Goal: Obtain resource: Download file/media

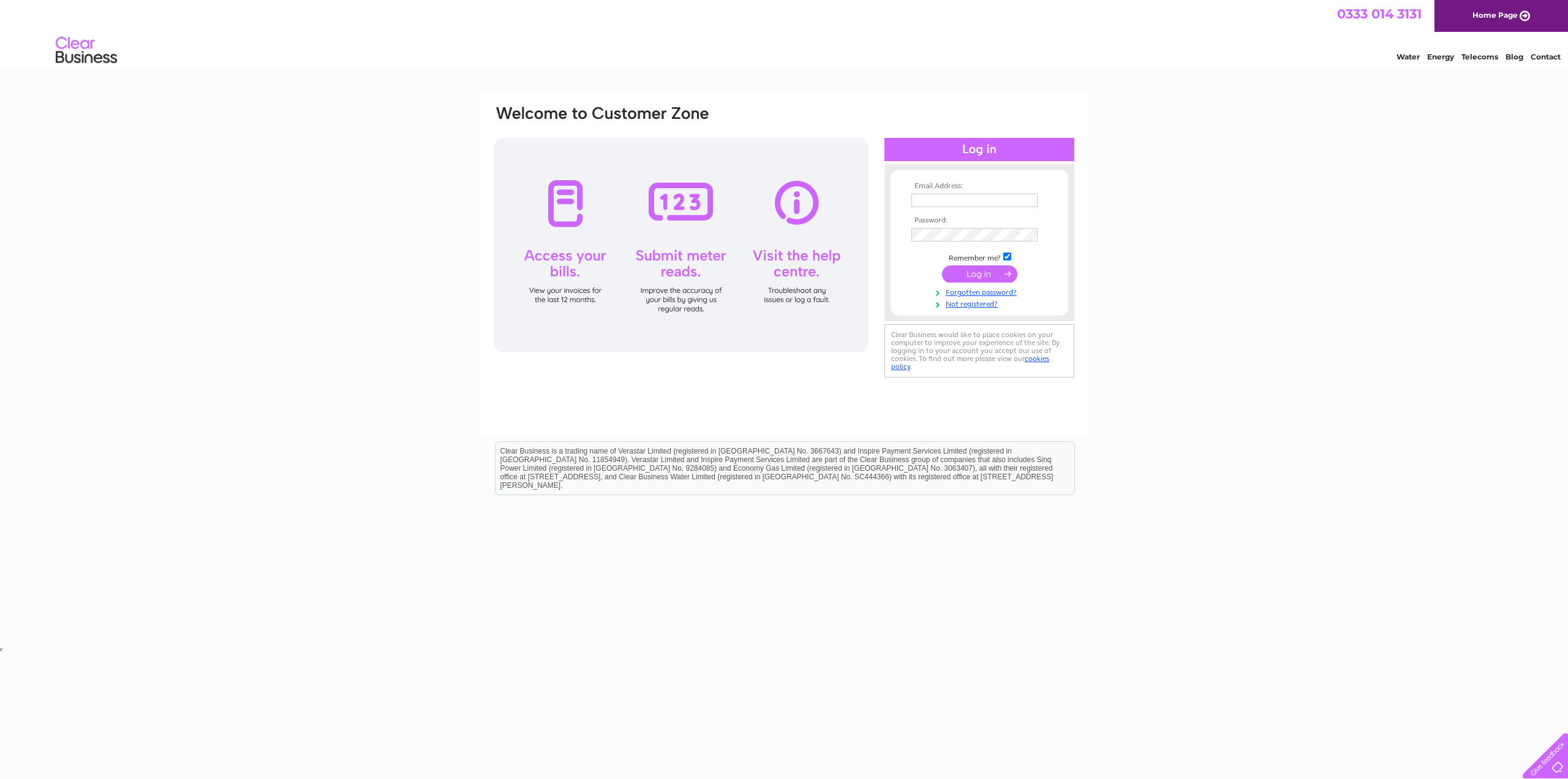
click at [993, 201] on input "text" at bounding box center [974, 201] width 126 height 14
type input "nick@impactsouvenirs.com"
click at [979, 271] on input "submit" at bounding box center [979, 274] width 75 height 17
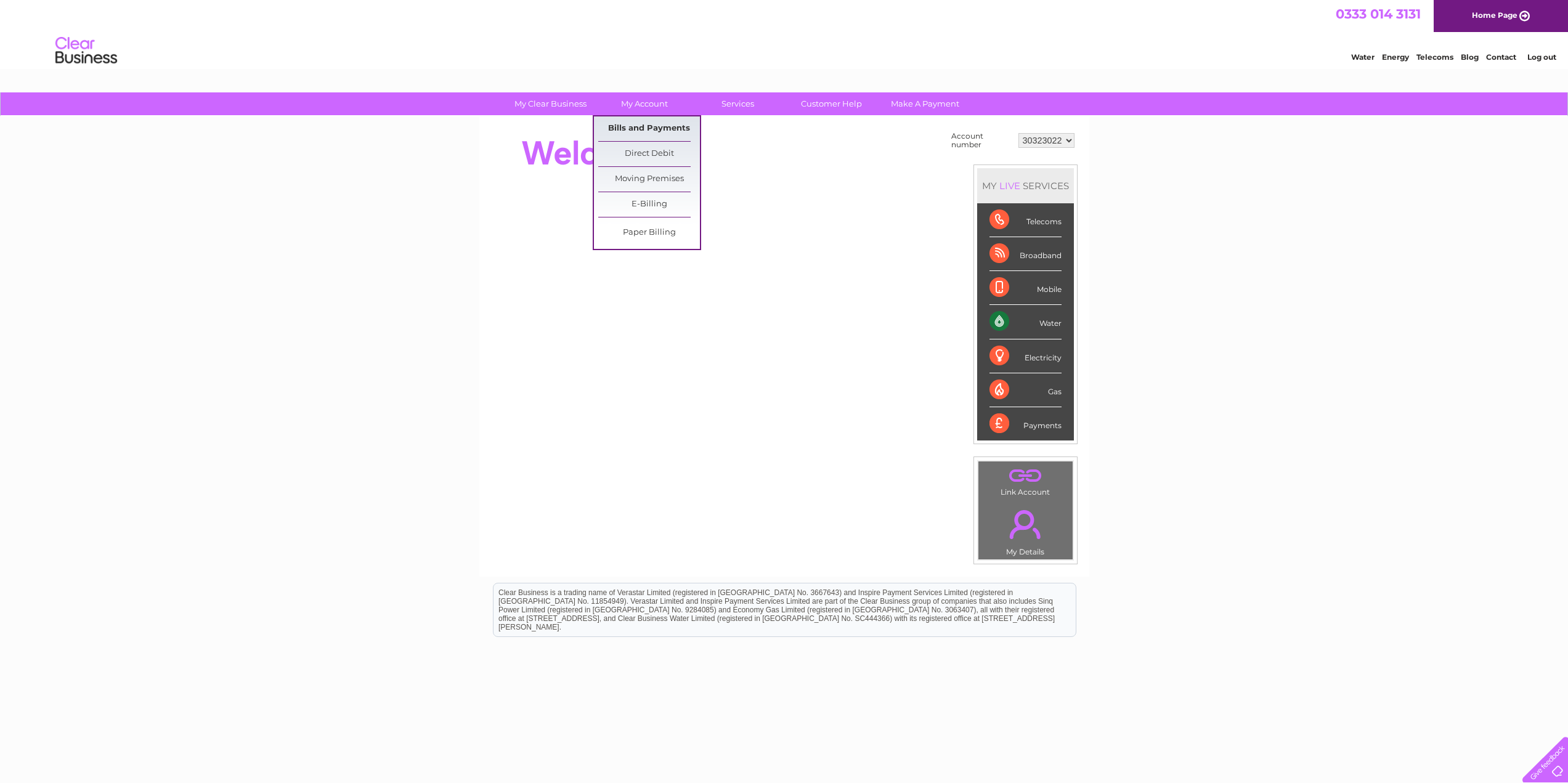
click at [648, 128] on link "Bills and Payments" at bounding box center [649, 128] width 101 height 24
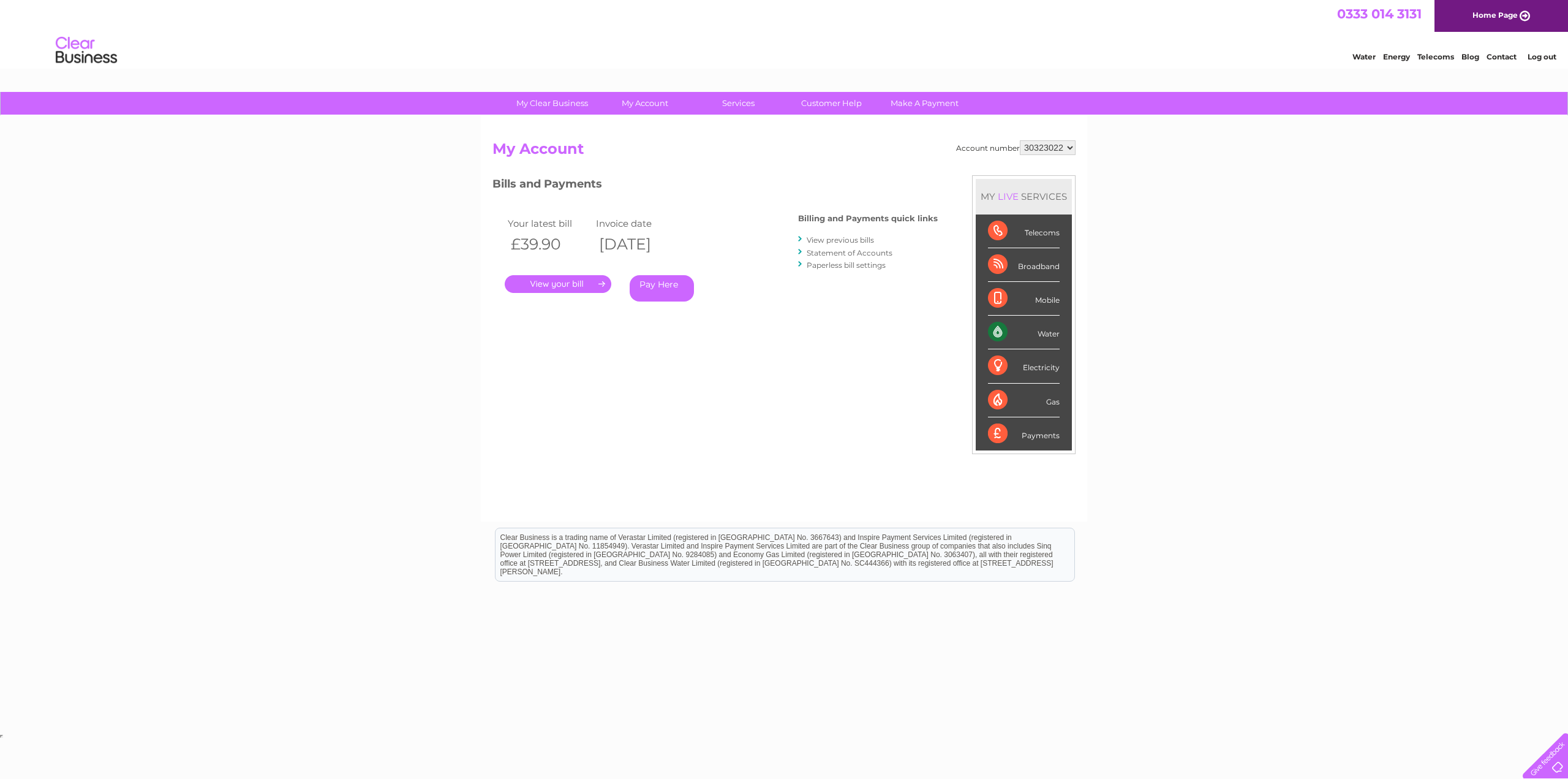
click at [571, 280] on link "." at bounding box center [558, 284] width 106 height 18
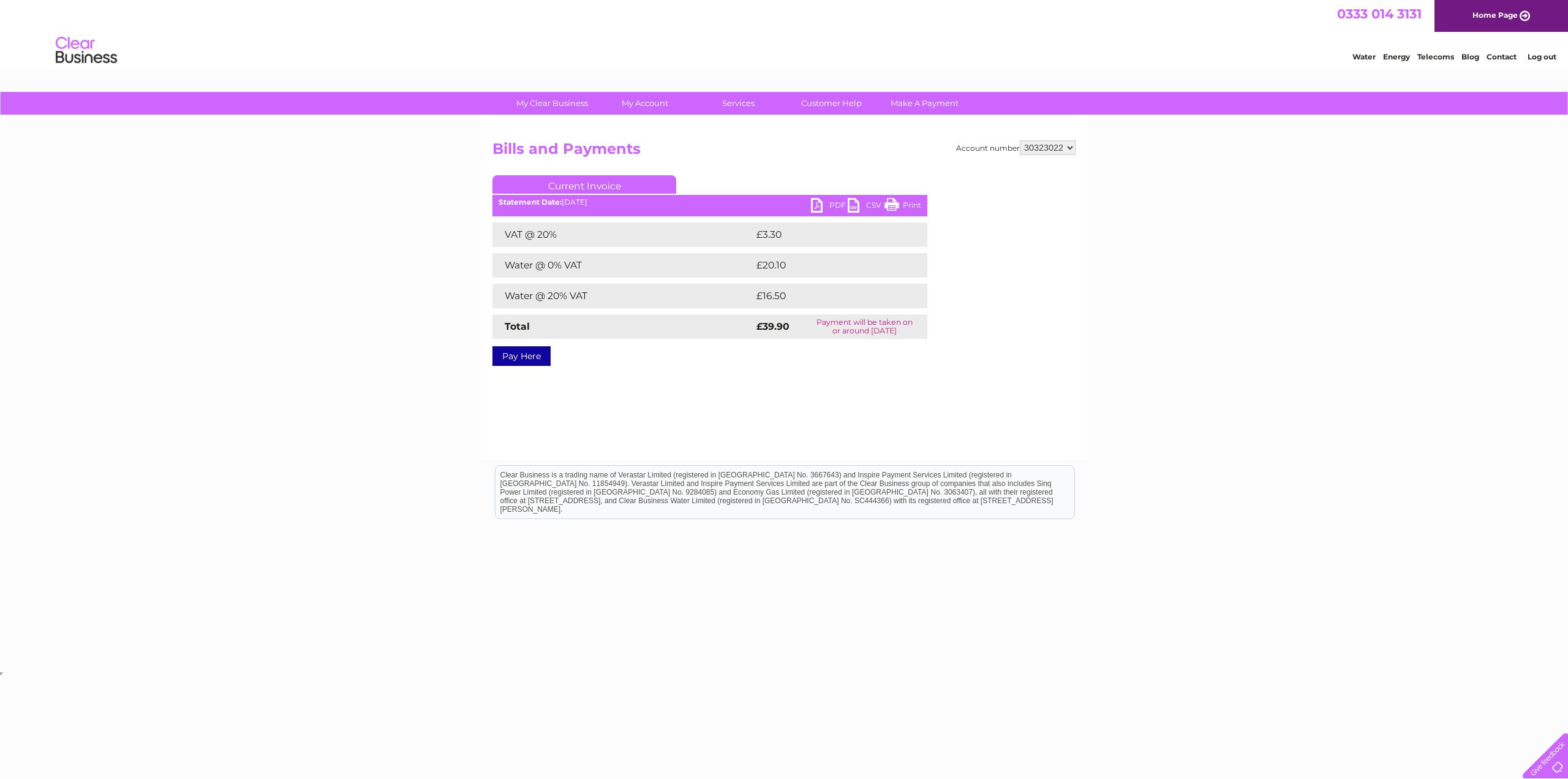
click at [837, 207] on link "PDF" at bounding box center [829, 207] width 37 height 18
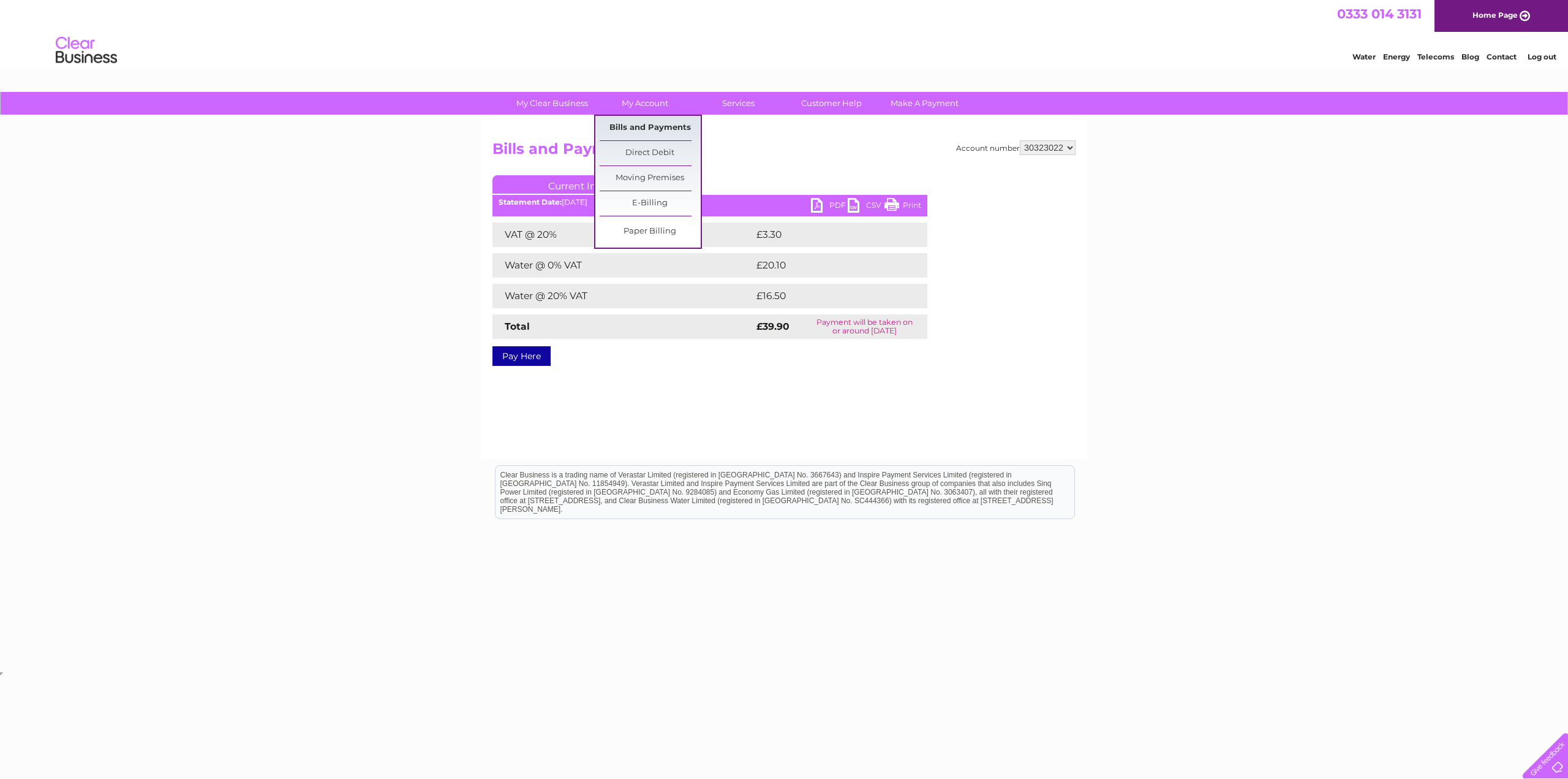
click at [641, 126] on link "Bills and Payments" at bounding box center [650, 128] width 101 height 24
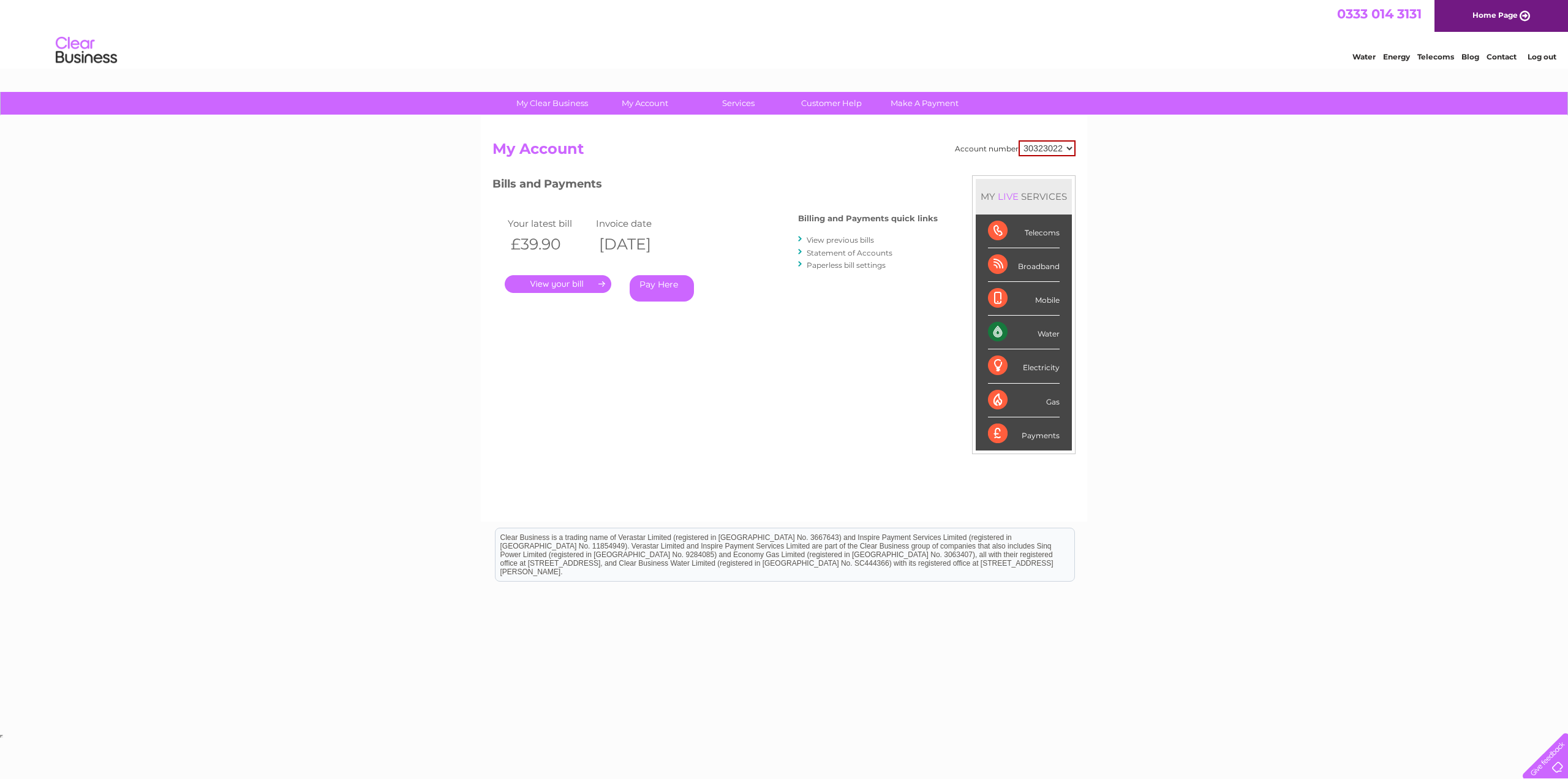
click at [859, 242] on link "View previous bills" at bounding box center [840, 240] width 67 height 9
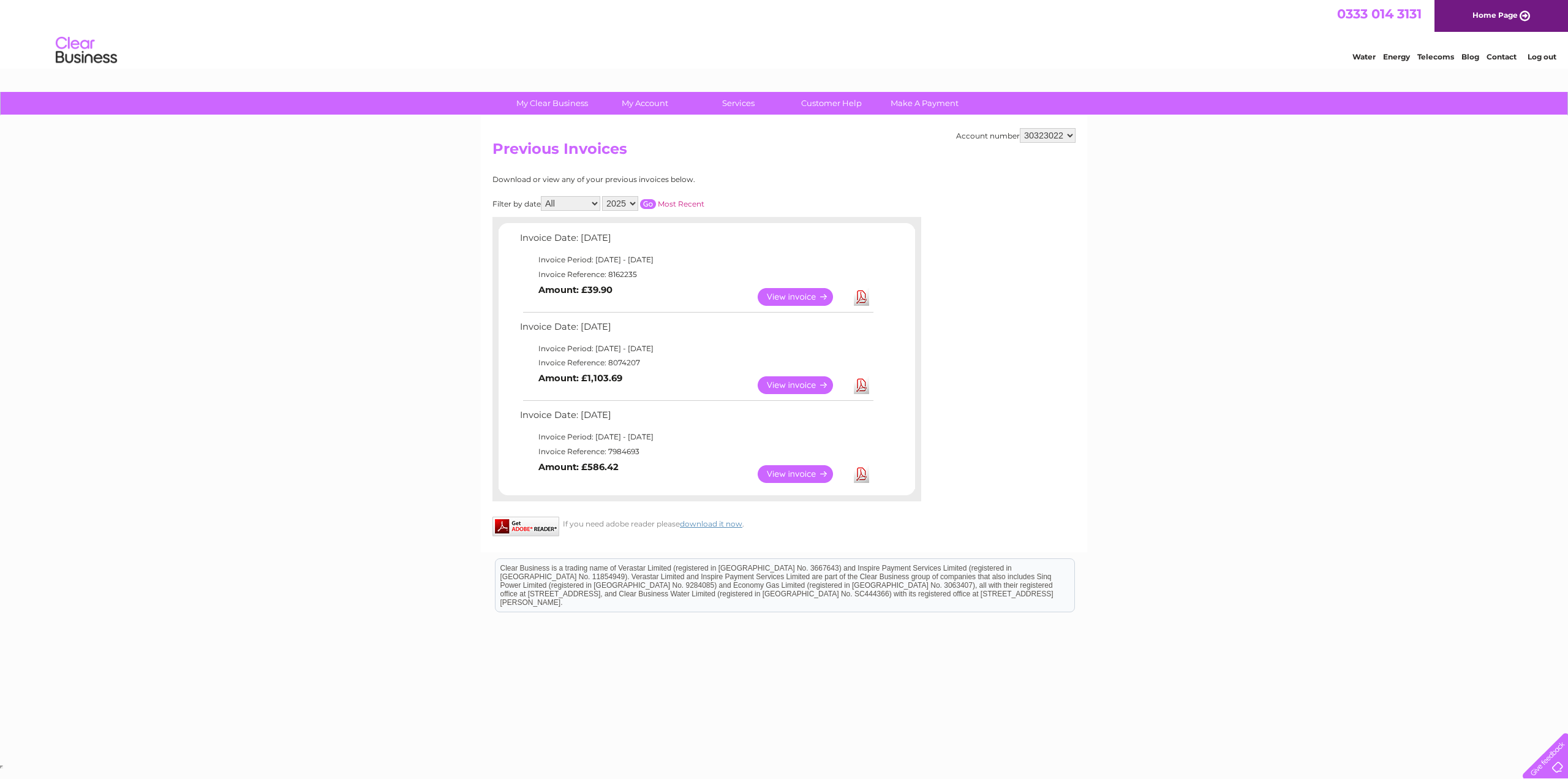
click at [617, 275] on td "Invoice Reference: 8162235" at bounding box center [696, 275] width 359 height 15
copy td "8162235"
click at [650, 129] on link "Bills and Payments" at bounding box center [650, 128] width 101 height 24
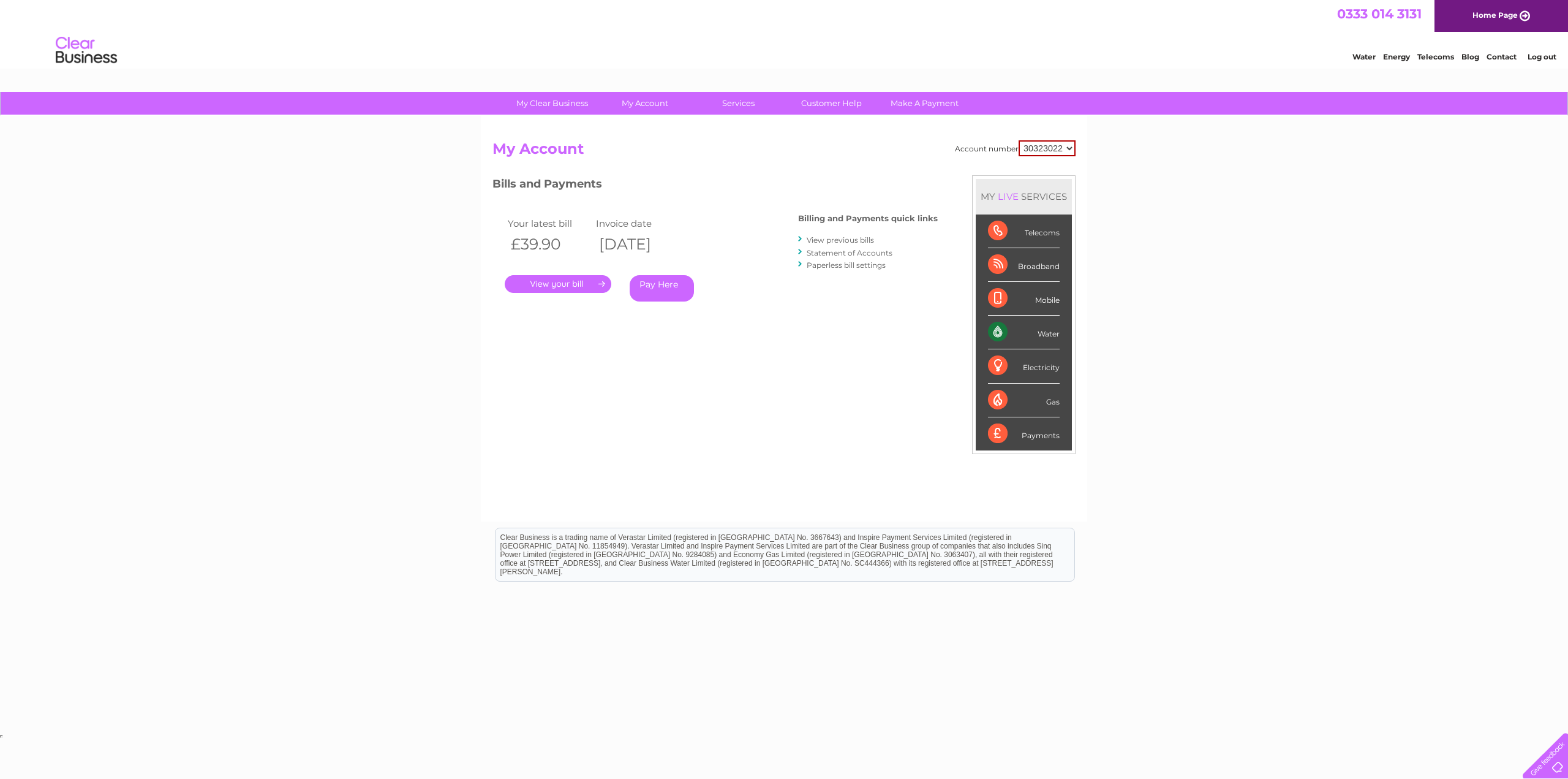
click at [843, 251] on link "Statement of Accounts" at bounding box center [850, 252] width 86 height 9
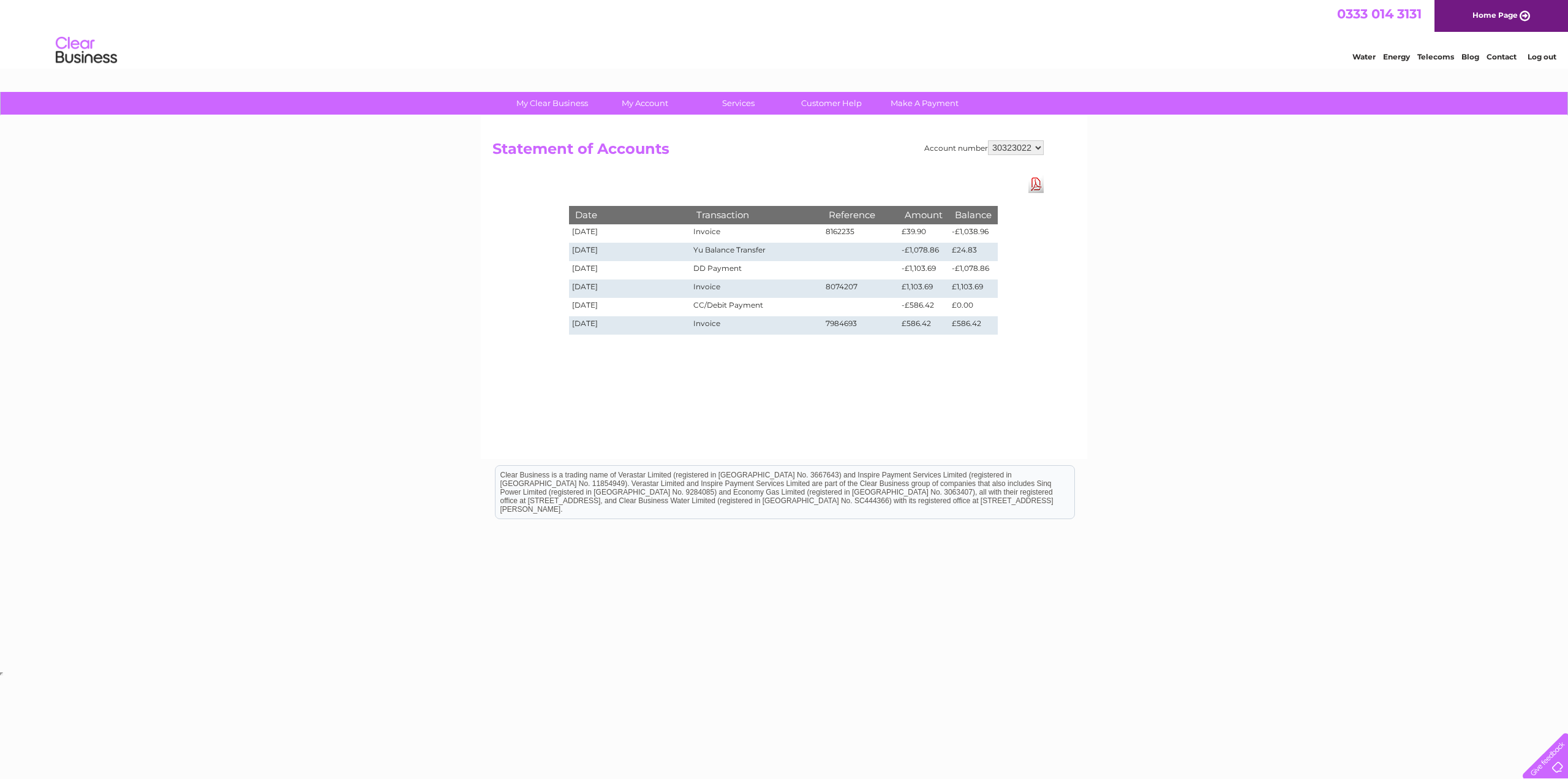
click at [1031, 184] on link "Download Pdf" at bounding box center [1036, 184] width 16 height 18
drag, startPoint x: 1213, startPoint y: 214, endPoint x: 1246, endPoint y: 158, distance: 65.0
click at [1213, 214] on div "My Clear Business Login Details My Details My Preferences Link Account My Accou…" at bounding box center [784, 380] width 1568 height 577
click at [1259, 243] on div "My Clear Business Login Details My Details My Preferences Link Account My Accou…" at bounding box center [784, 380] width 1568 height 577
